Goal: Task Accomplishment & Management: Manage account settings

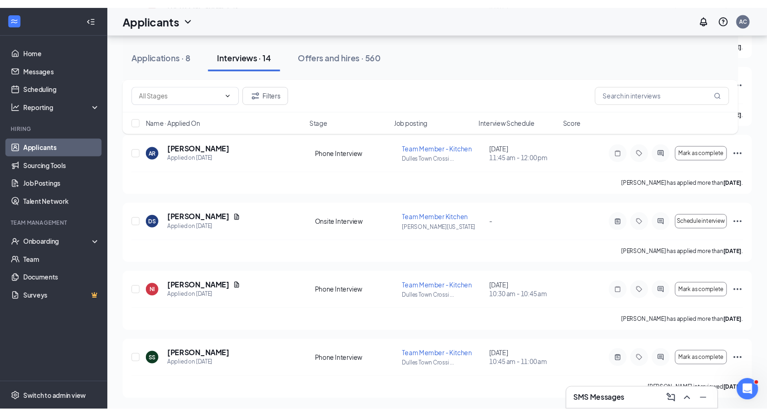
scroll to position [808, 0]
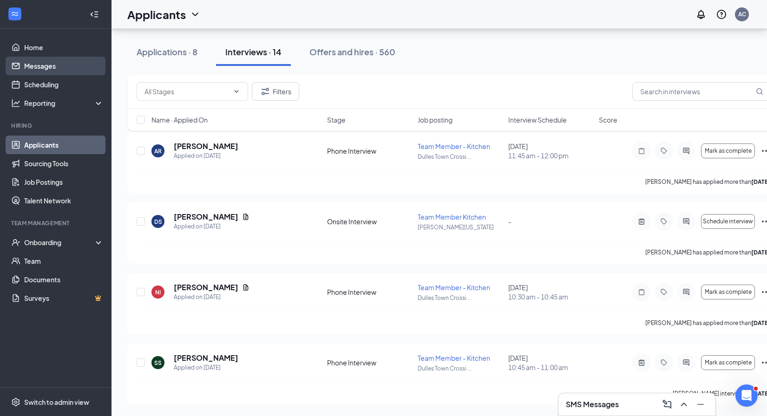
click at [33, 69] on link "Messages" at bounding box center [63, 66] width 79 height 19
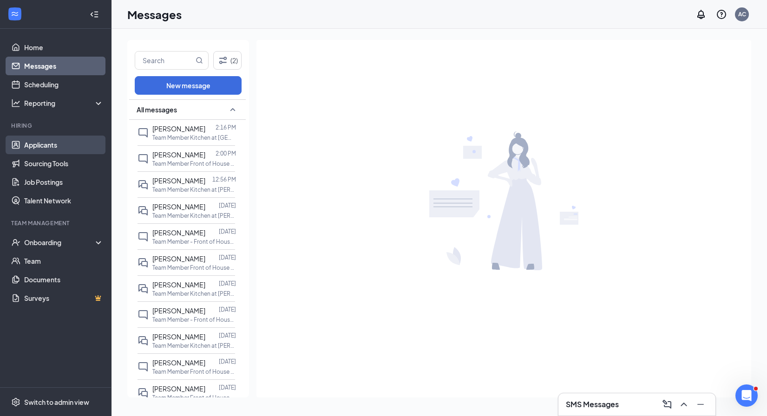
click at [33, 150] on link "Applicants" at bounding box center [63, 145] width 79 height 19
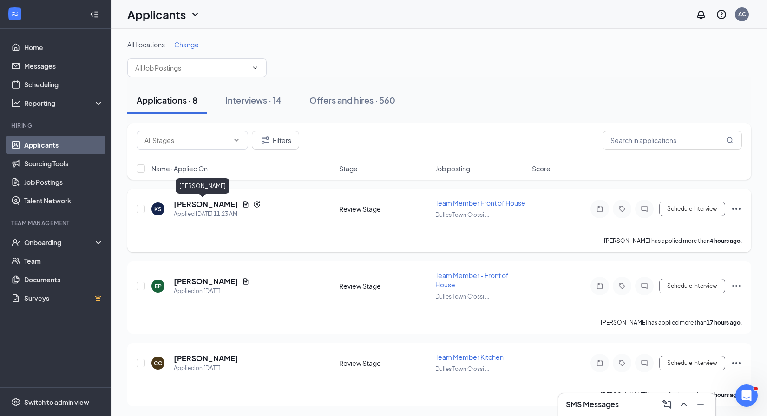
click at [196, 203] on h5 "[PERSON_NAME]" at bounding box center [206, 204] width 65 height 10
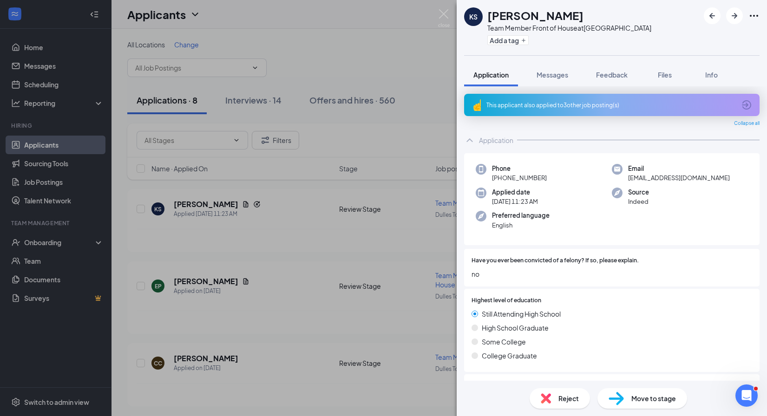
click at [747, 106] on icon "ArrowCircle" at bounding box center [746, 104] width 9 height 9
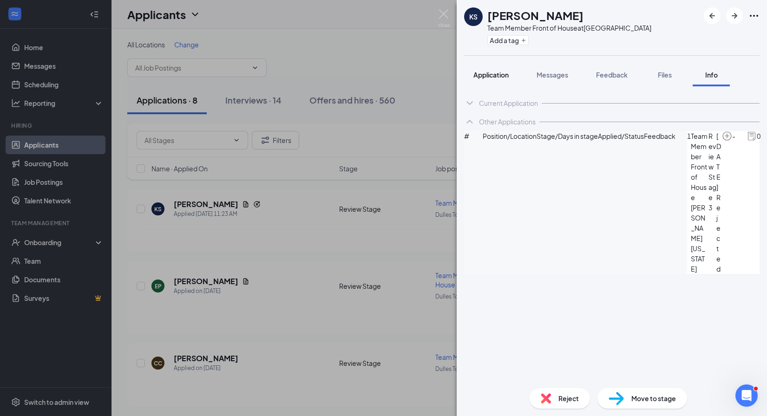
click at [495, 77] on span "Application" at bounding box center [491, 75] width 35 height 8
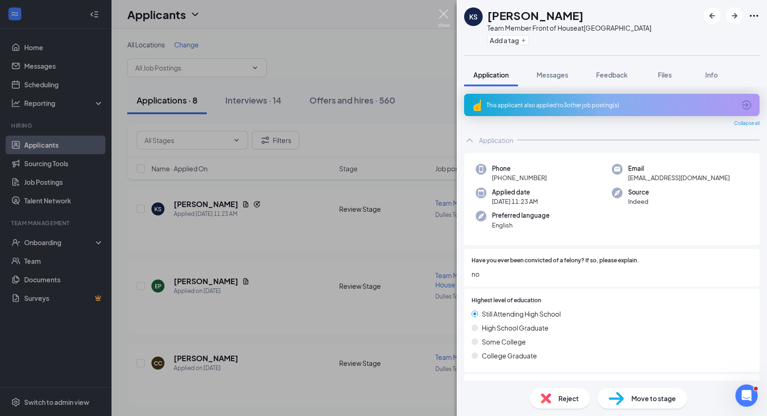
click at [444, 12] on img at bounding box center [444, 18] width 12 height 18
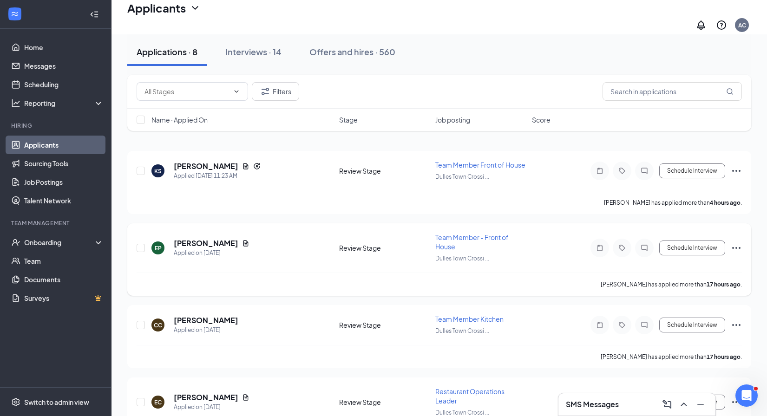
scroll to position [24, 0]
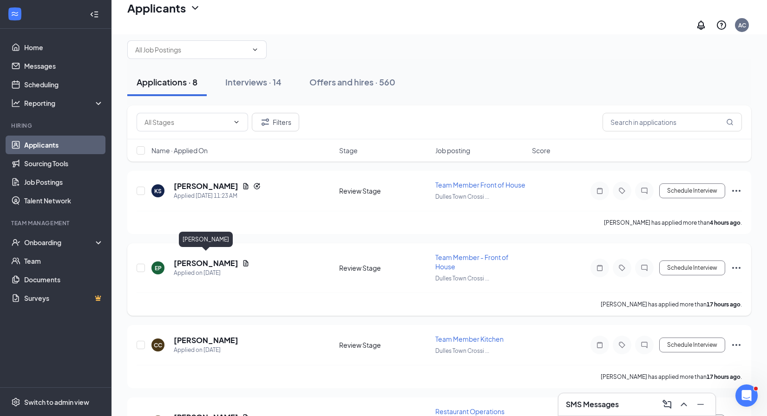
click at [225, 258] on h5 "[PERSON_NAME]" at bounding box center [206, 263] width 65 height 10
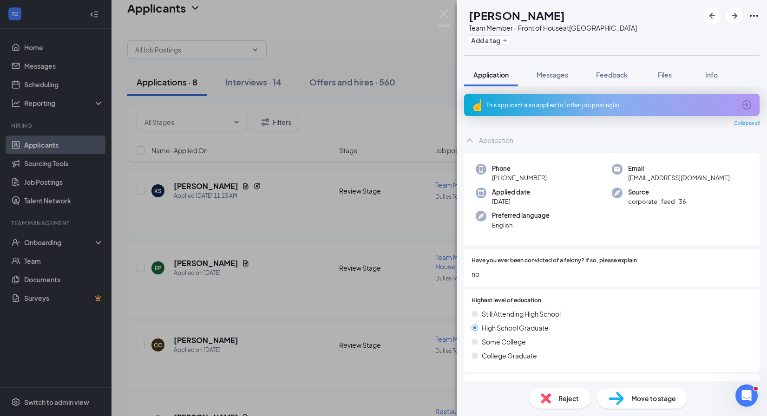
click at [750, 104] on icon "ArrowCircle" at bounding box center [746, 104] width 11 height 11
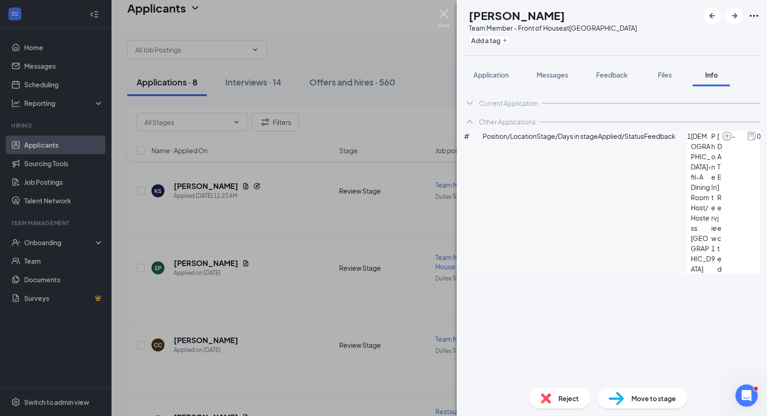
click at [445, 15] on img at bounding box center [444, 18] width 12 height 18
